Goal: Check status

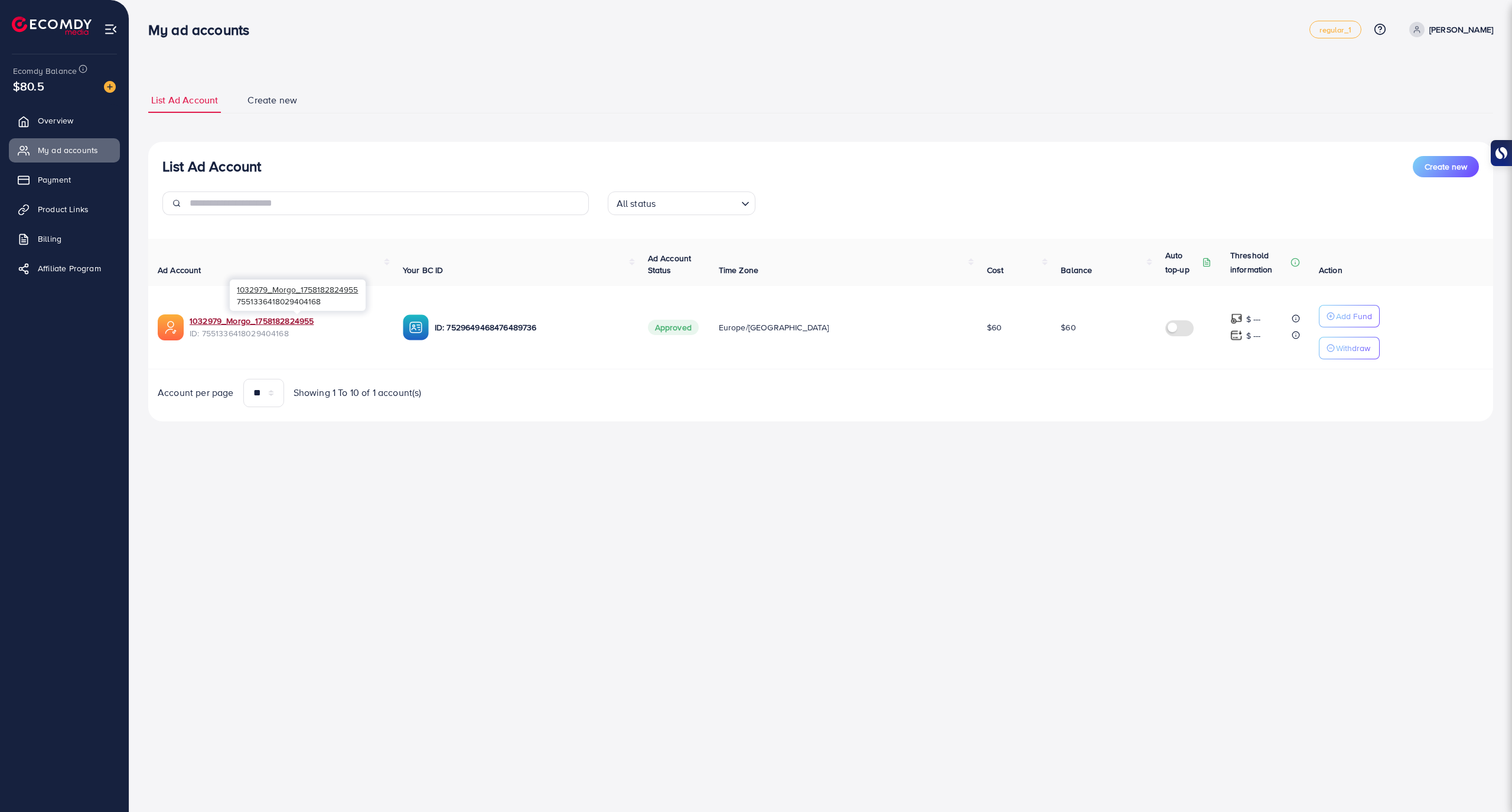
click at [298, 326] on link "1032979_Morgo_1758182824955" at bounding box center [287, 320] width 194 height 11
click at [797, 328] on span "Europe/[GEOGRAPHIC_DATA]" at bounding box center [774, 327] width 110 height 11
click at [298, 318] on link "1032979_Morgo_1758182824955" at bounding box center [287, 320] width 194 height 11
click at [295, 322] on link "1032979_Morgo_1758182824955" at bounding box center [286, 320] width 194 height 11
